Goal: Find specific page/section: Find specific page/section

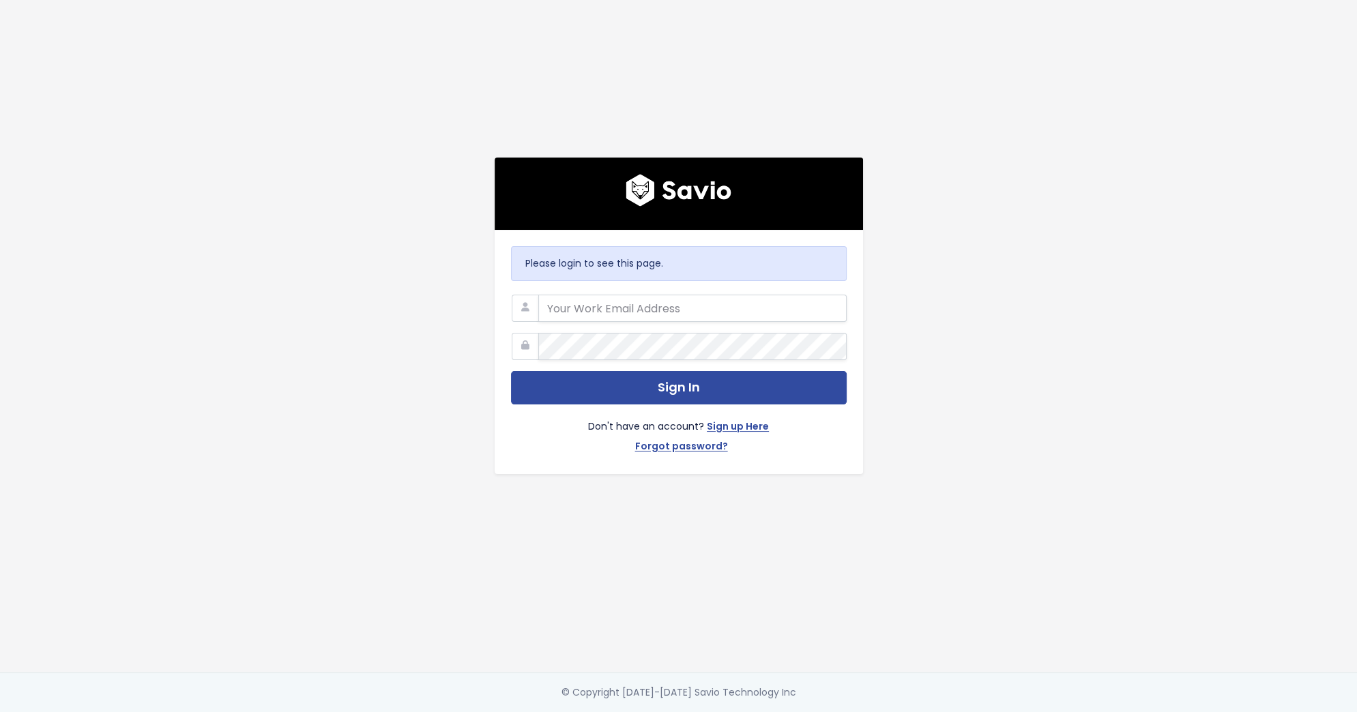
click at [825, 711] on com-1password-button at bounding box center [678, 712] width 1357 height 0
type input "friends@stanwith.me"
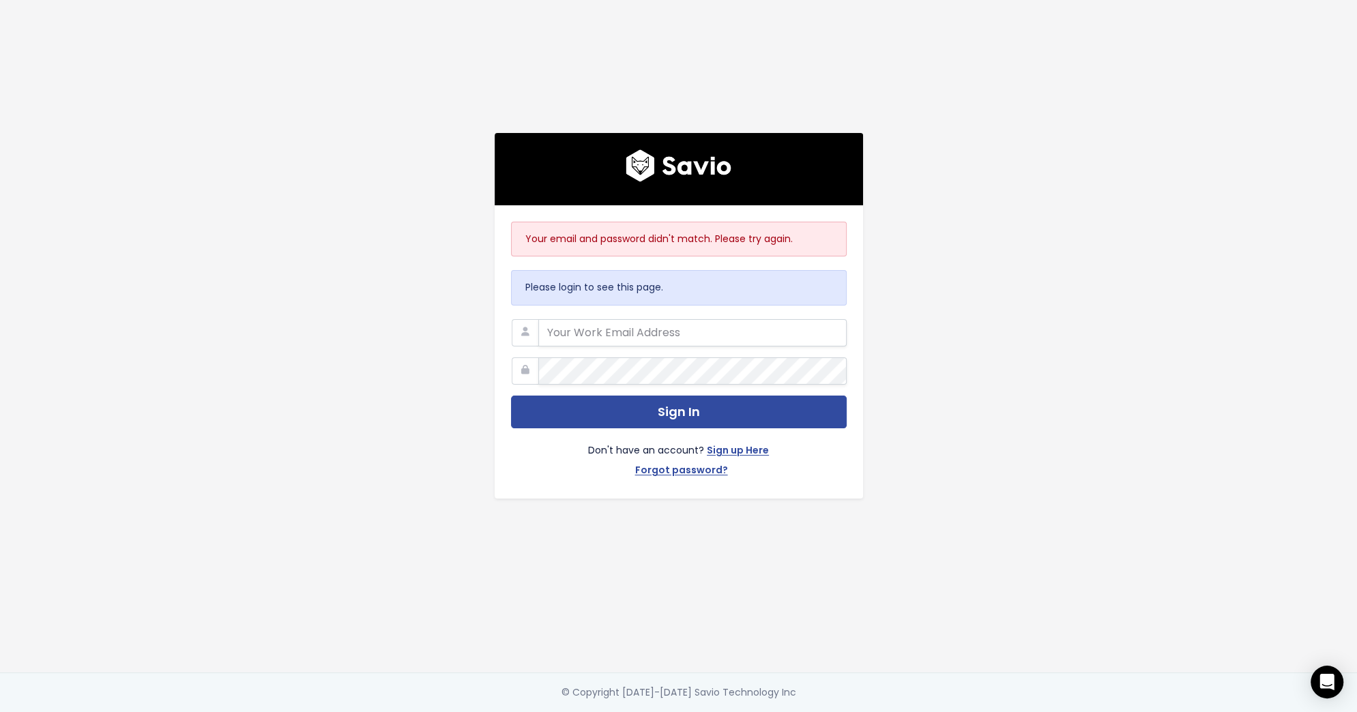
type input "[EMAIL_ADDRESS][DOMAIN_NAME]"
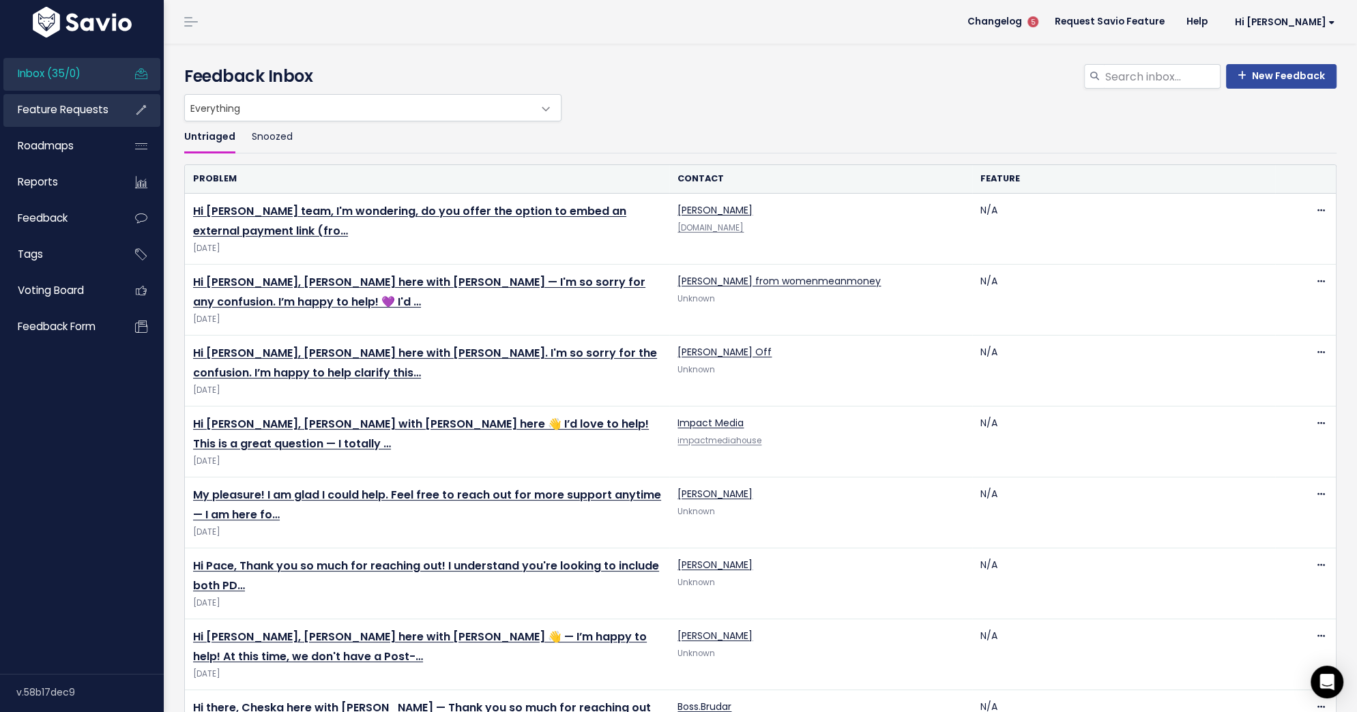
click at [91, 114] on span "Feature Requests" at bounding box center [63, 109] width 91 height 14
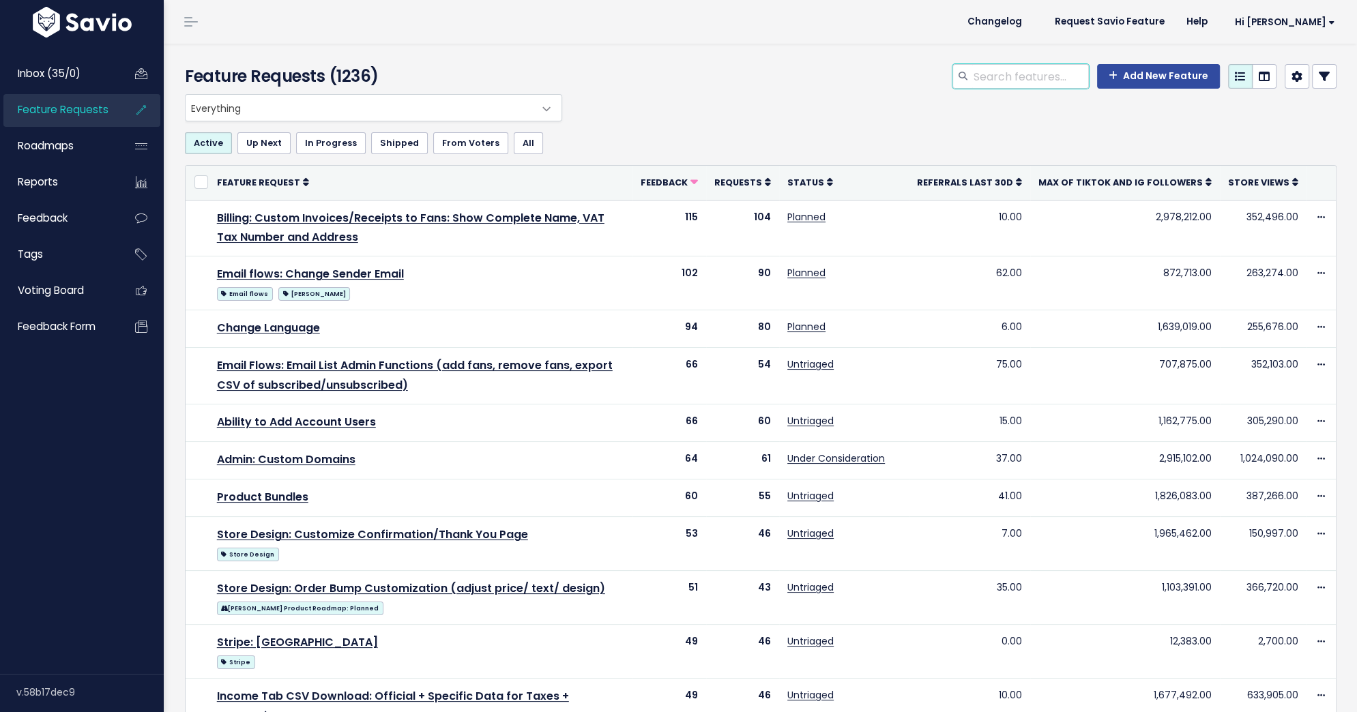
click at [1042, 87] on input "search" at bounding box center [1030, 76] width 117 height 25
type input "plan"
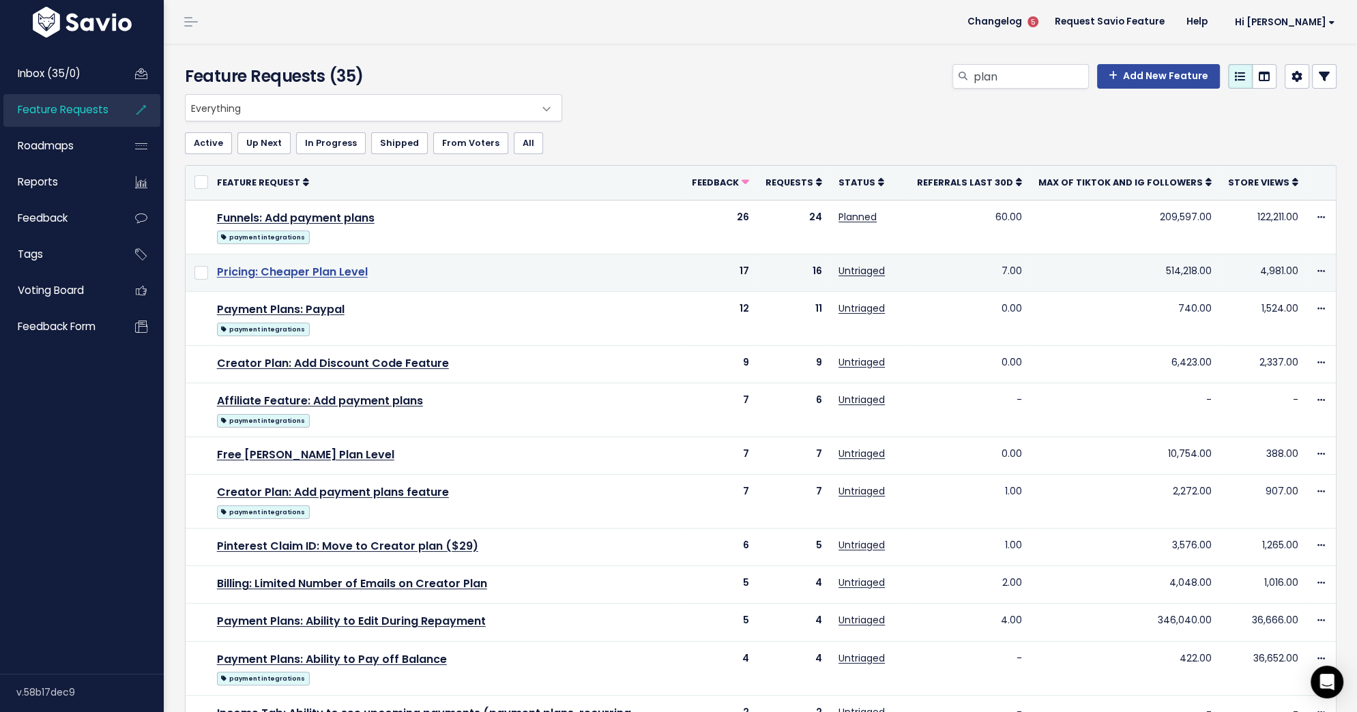
click at [355, 269] on link "Pricing: Cheaper Plan Level" at bounding box center [292, 272] width 151 height 16
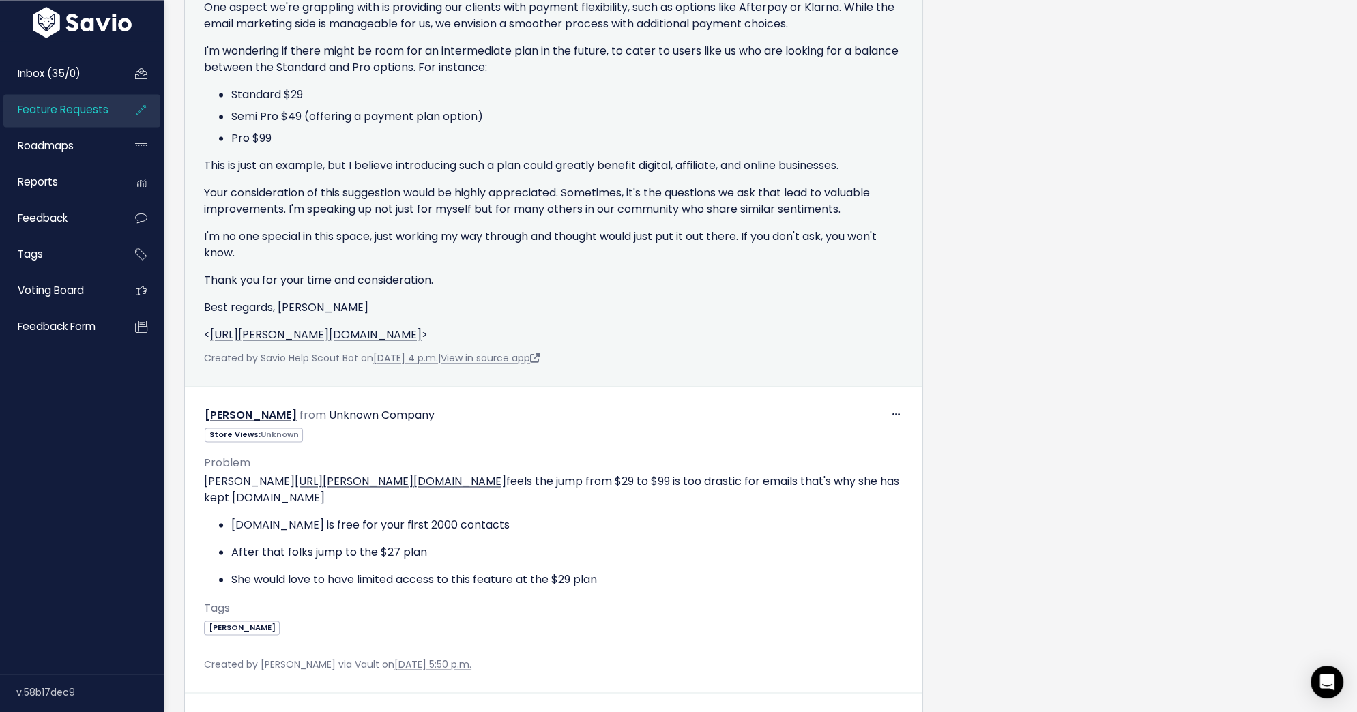
scroll to position [7412, 0]
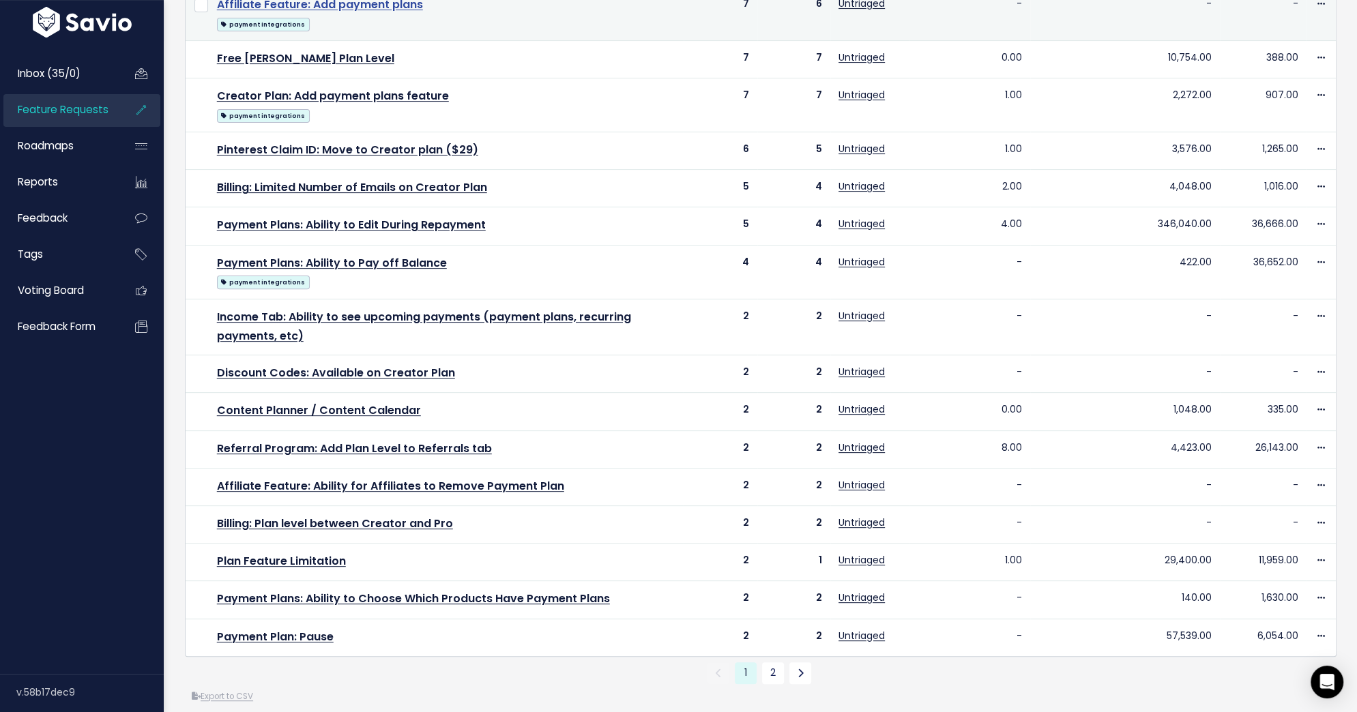
scroll to position [399, 0]
